Goal: Information Seeking & Learning: Understand process/instructions

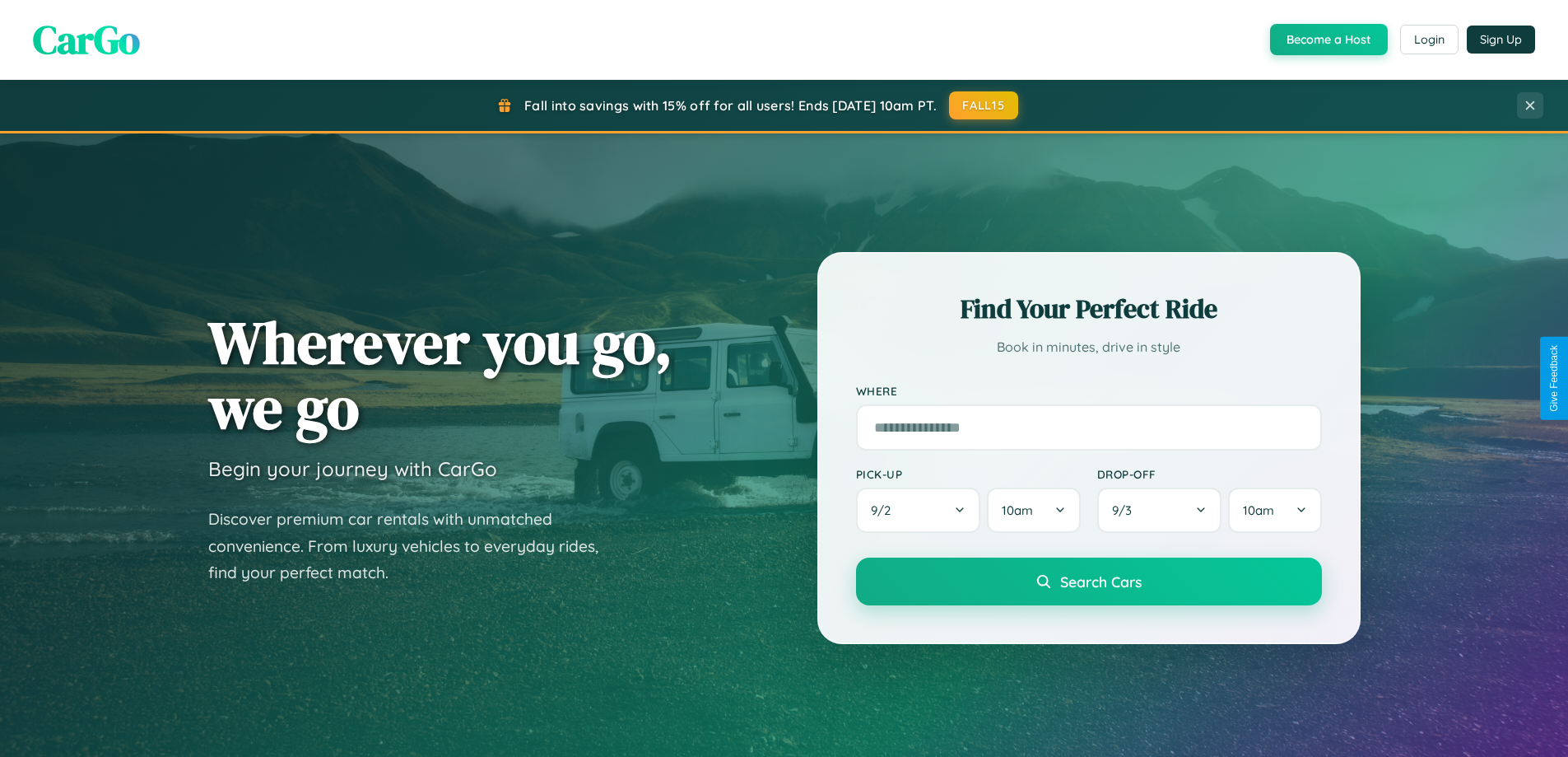
scroll to position [2646, 0]
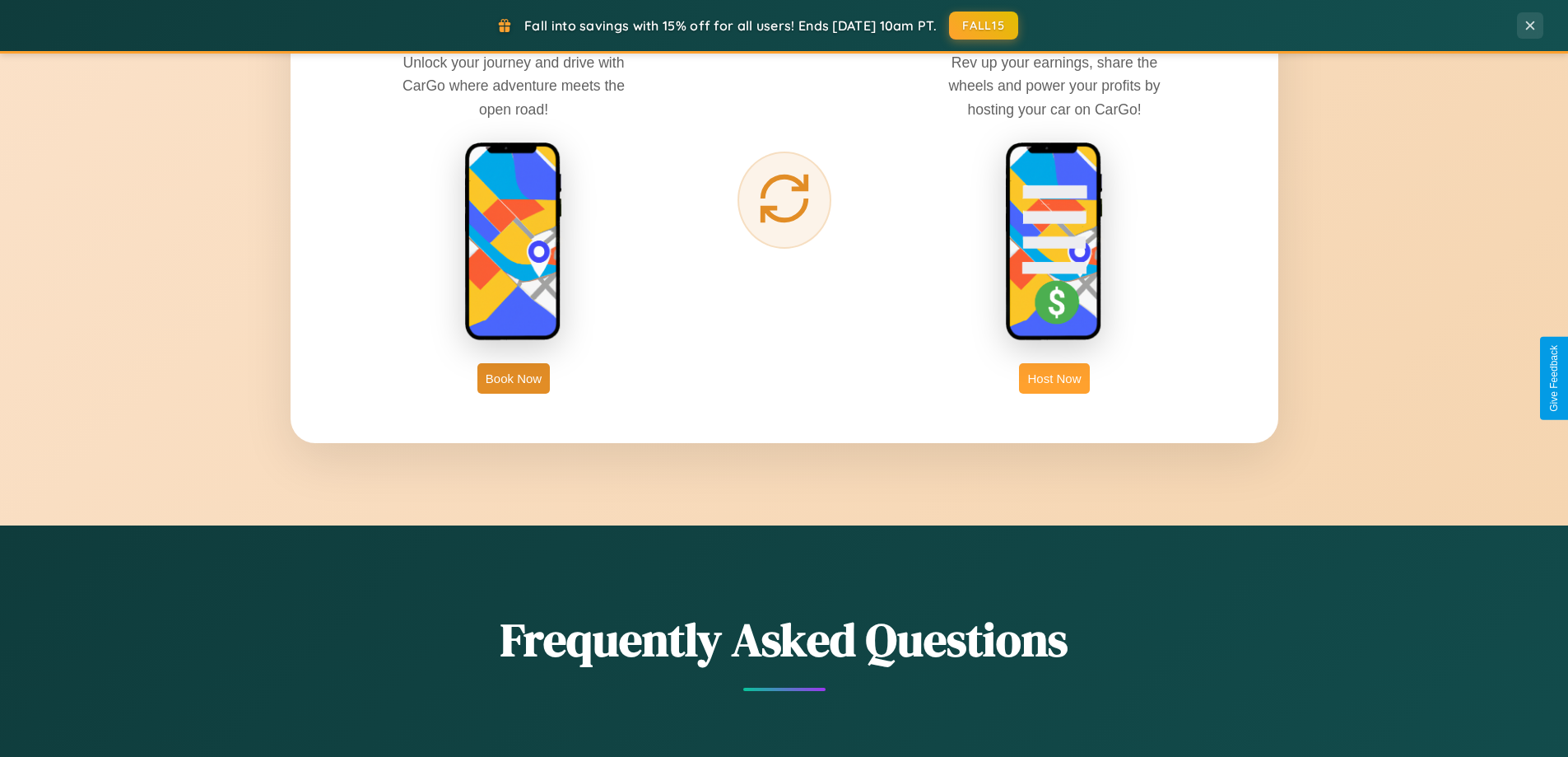
click at [1054, 378] on button "Host Now" at bounding box center [1054, 378] width 70 height 31
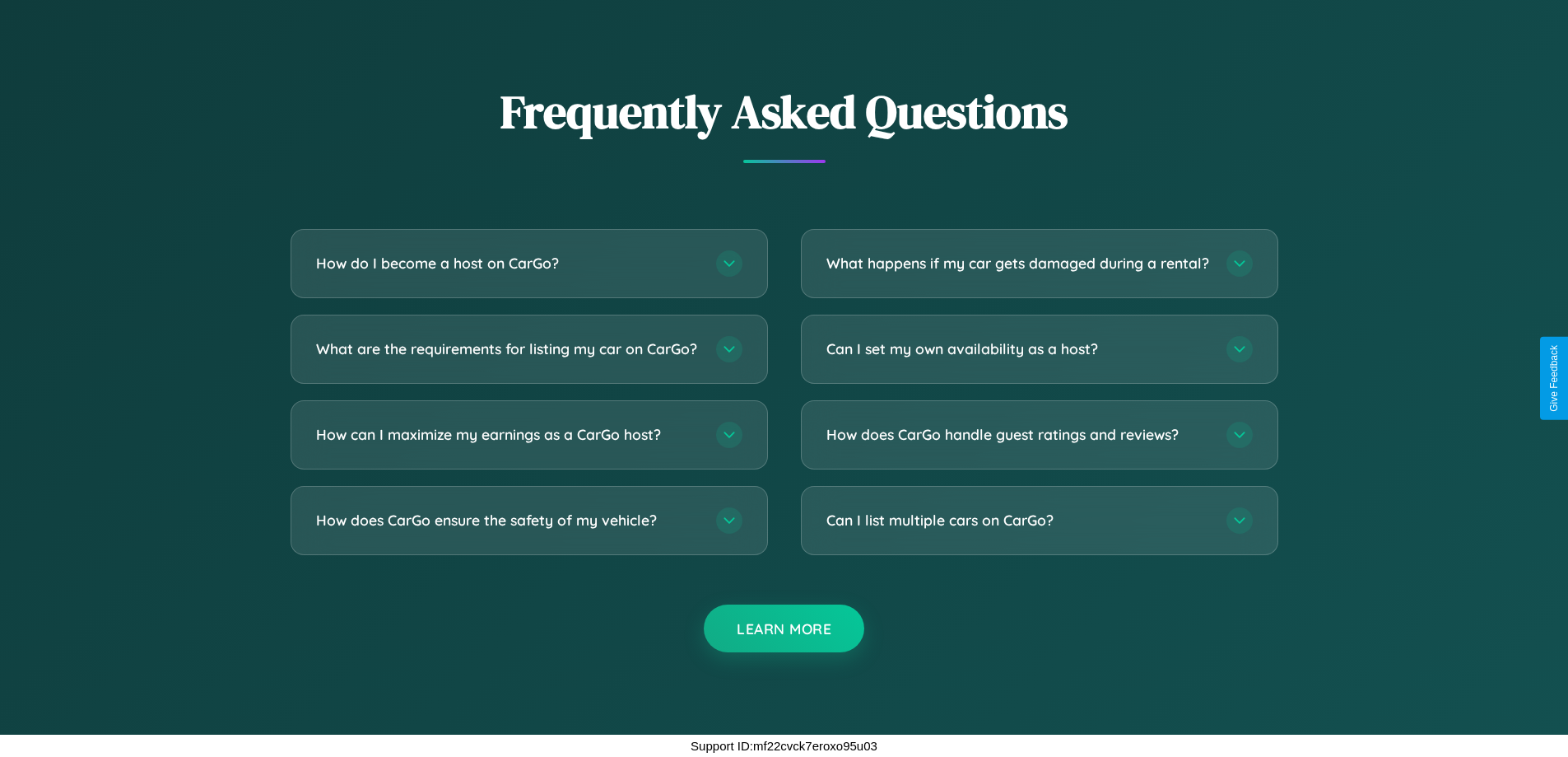
scroll to position [2226, 0]
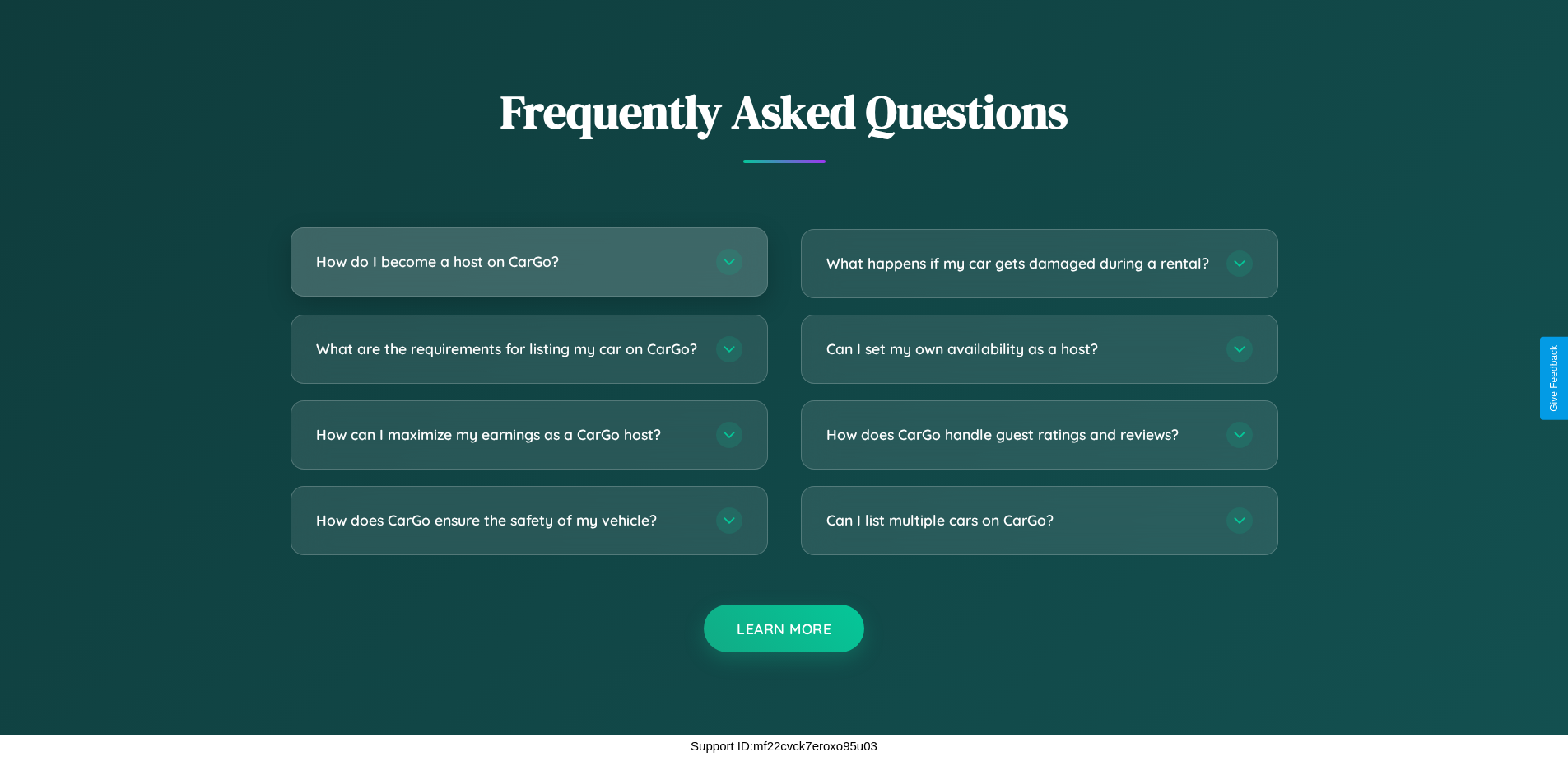
click at [529, 251] on h3 "How do I become a host on CarGo?" at bounding box center [507, 261] width 383 height 21
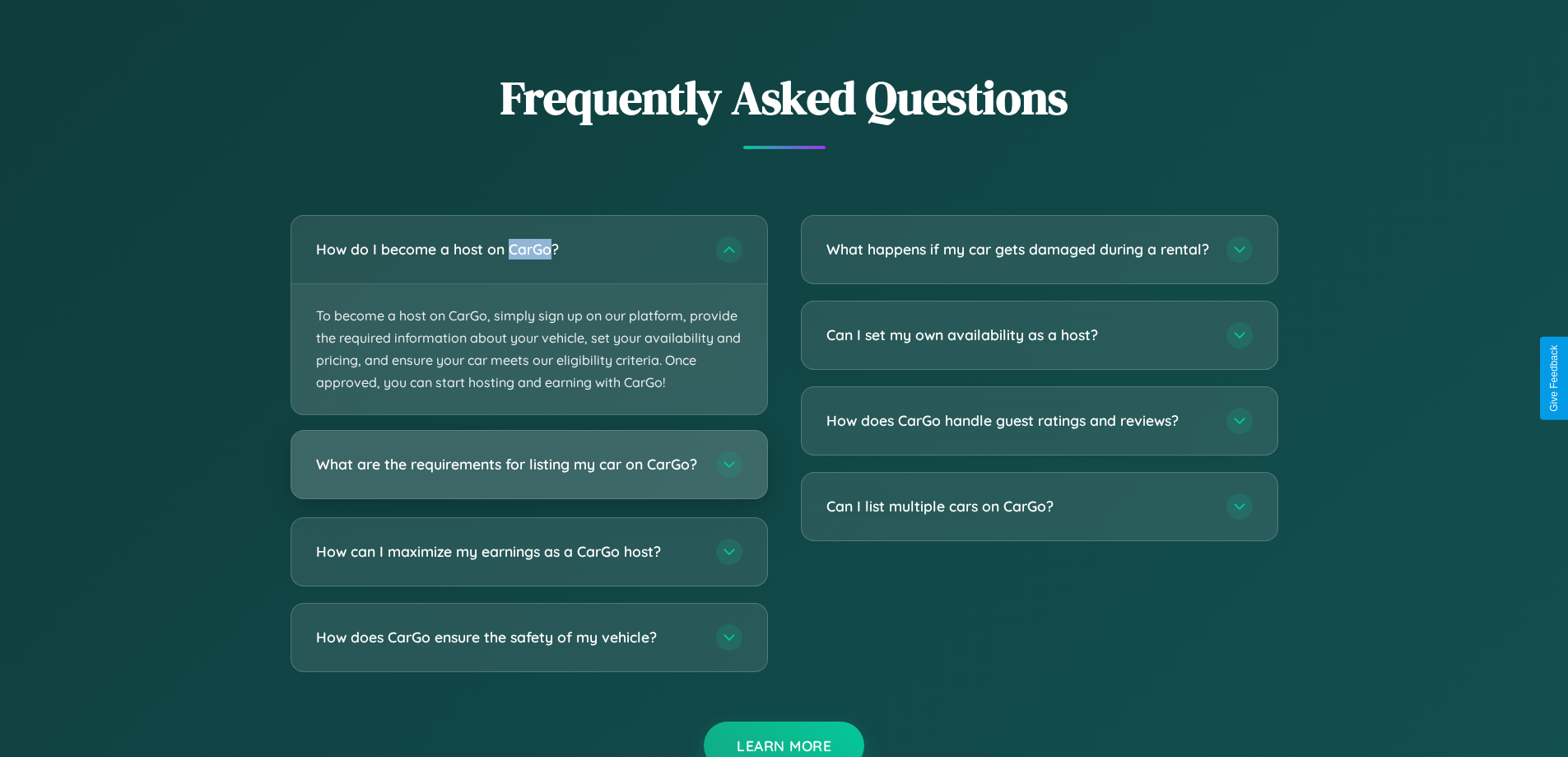
click at [529, 473] on h3 "What are the requirements for listing my car on CarGo?" at bounding box center [507, 465] width 383 height 21
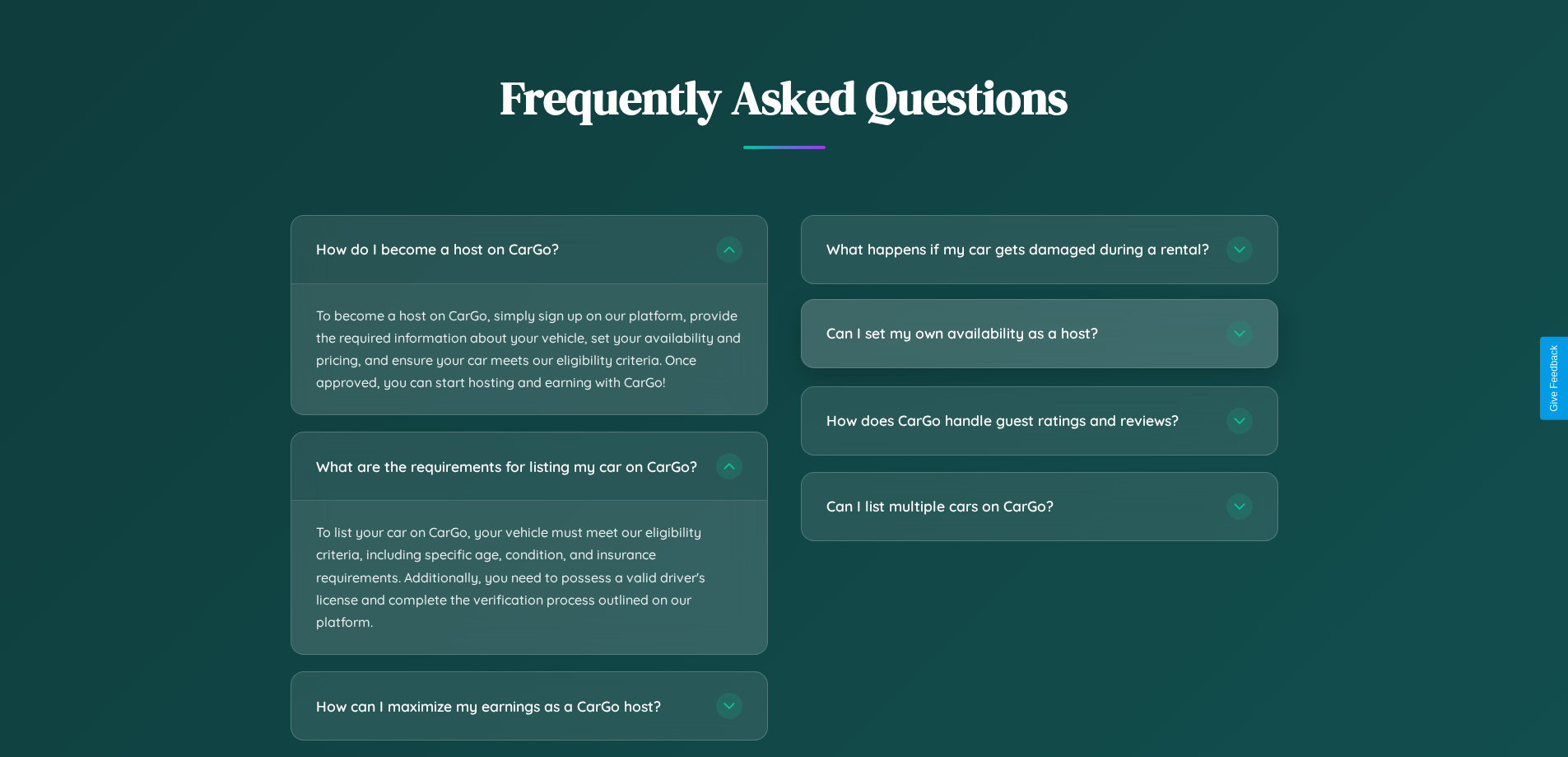
click at [1039, 344] on h3 "Can I set my own availability as a host?" at bounding box center [1018, 333] width 383 height 21
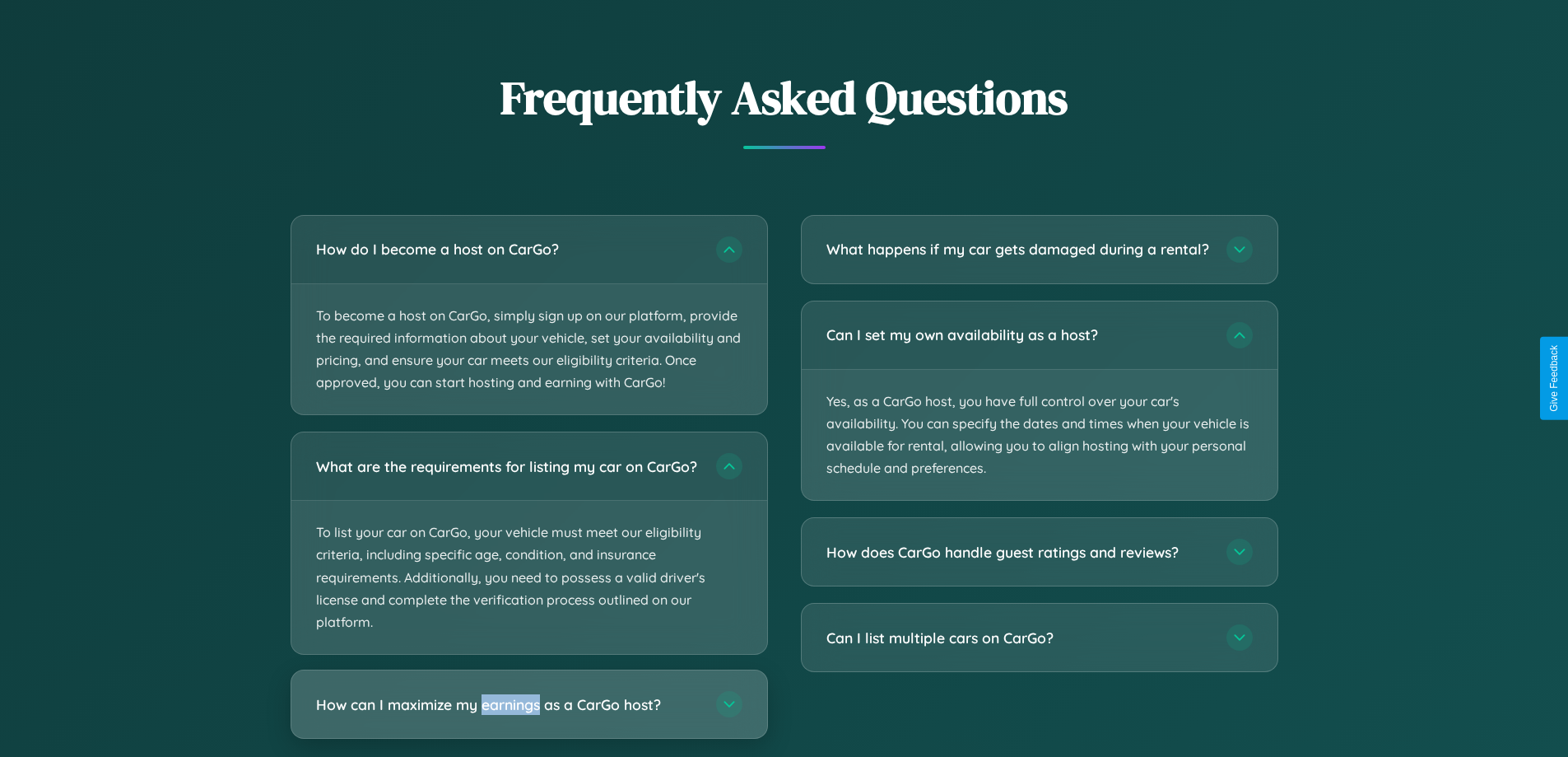
click at [529, 715] on h3 "How can I maximize my earnings as a CarGo host?" at bounding box center [507, 705] width 383 height 21
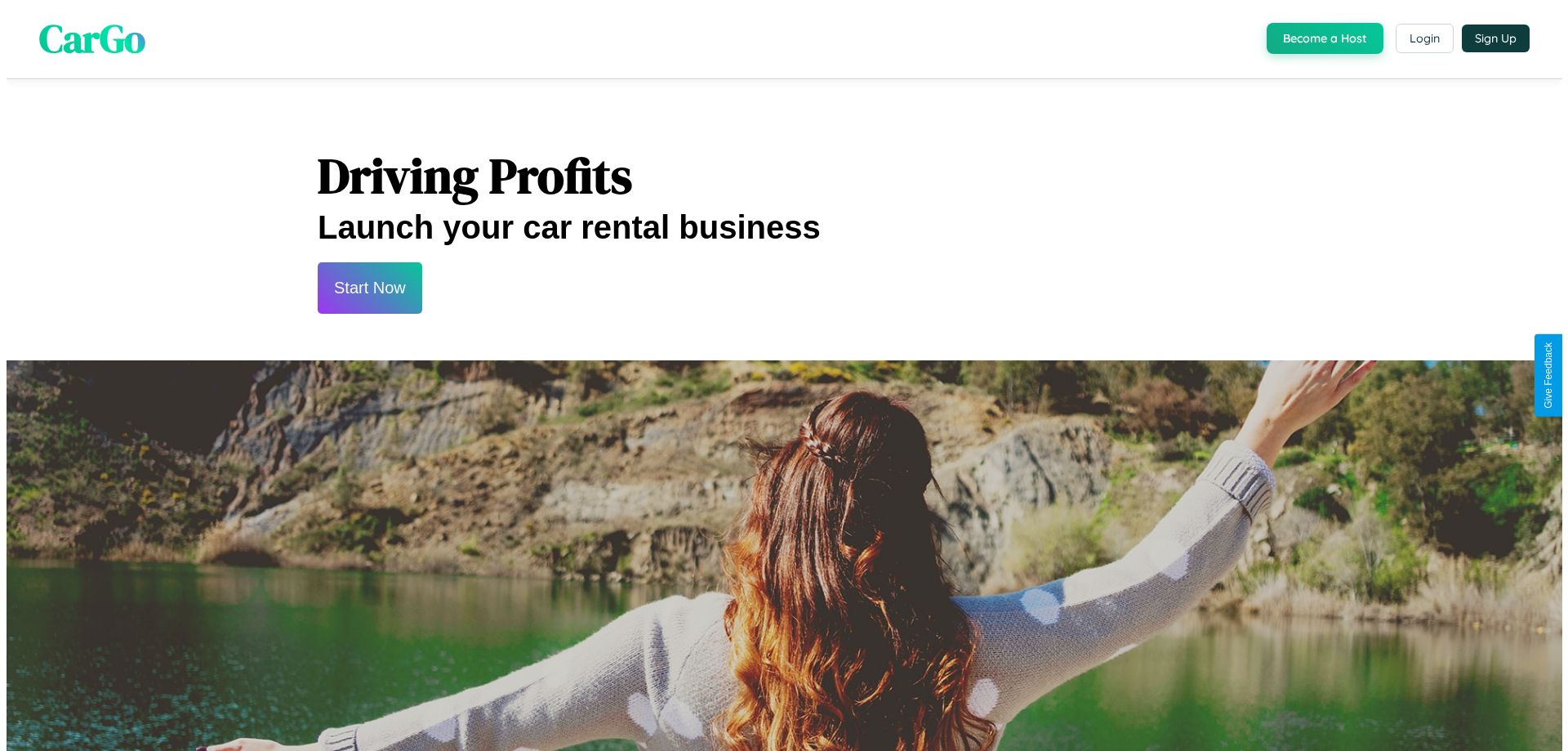
scroll to position [0, 0]
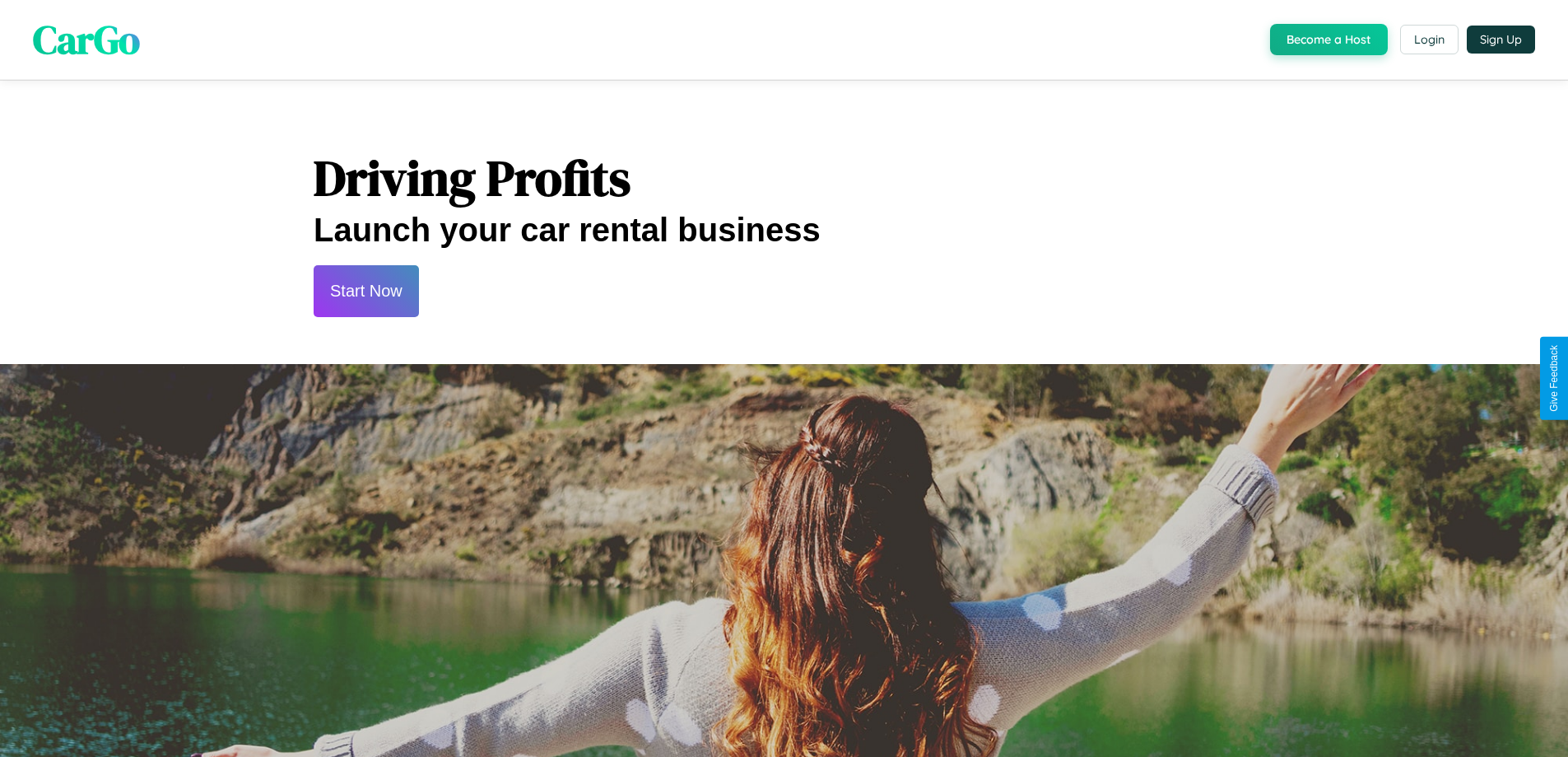
click at [366, 291] on button "Start Now" at bounding box center [366, 291] width 106 height 52
